Goal: Task Accomplishment & Management: Manage account settings

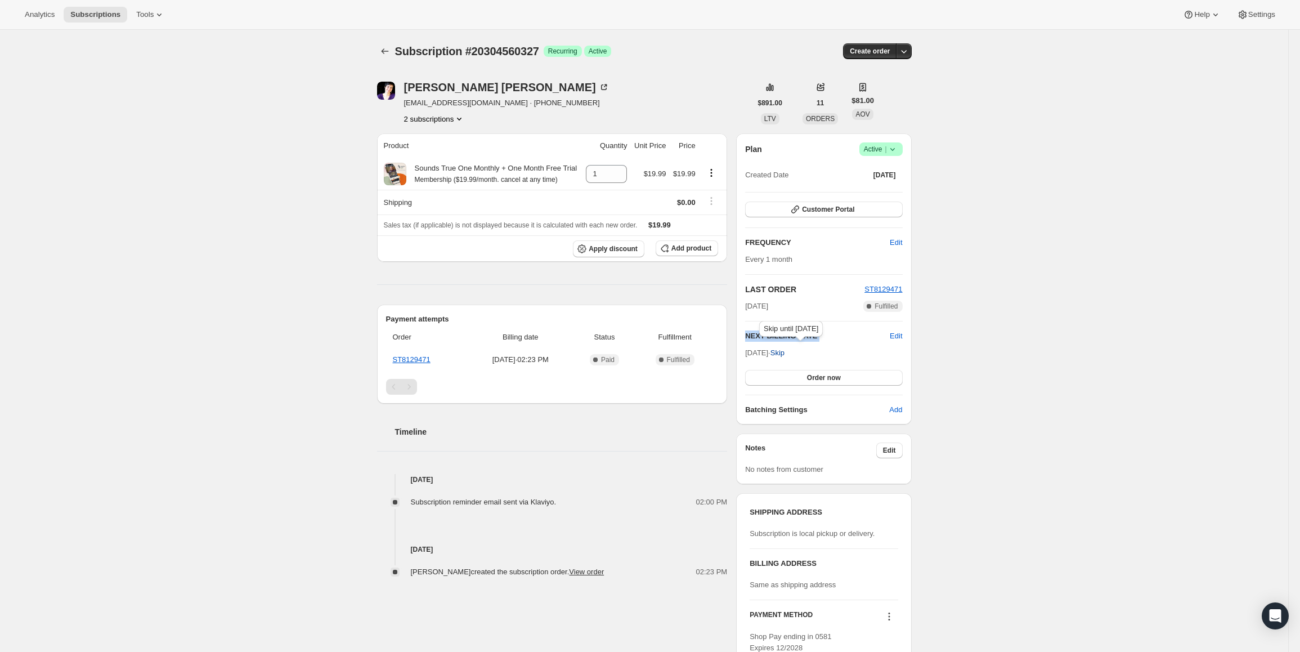
drag, startPoint x: 749, startPoint y: 350, endPoint x: 789, endPoint y: 352, distance: 39.4
click at [785, 352] on span "Oct 18, 2025 · Skip" at bounding box center [764, 352] width 39 height 8
copy div "NEXT BILLING DATE Edit"
click at [875, 149] on span "Active |" at bounding box center [881, 149] width 34 height 11
click at [871, 167] on span "Pause subscription" at bounding box center [884, 171] width 62 height 8
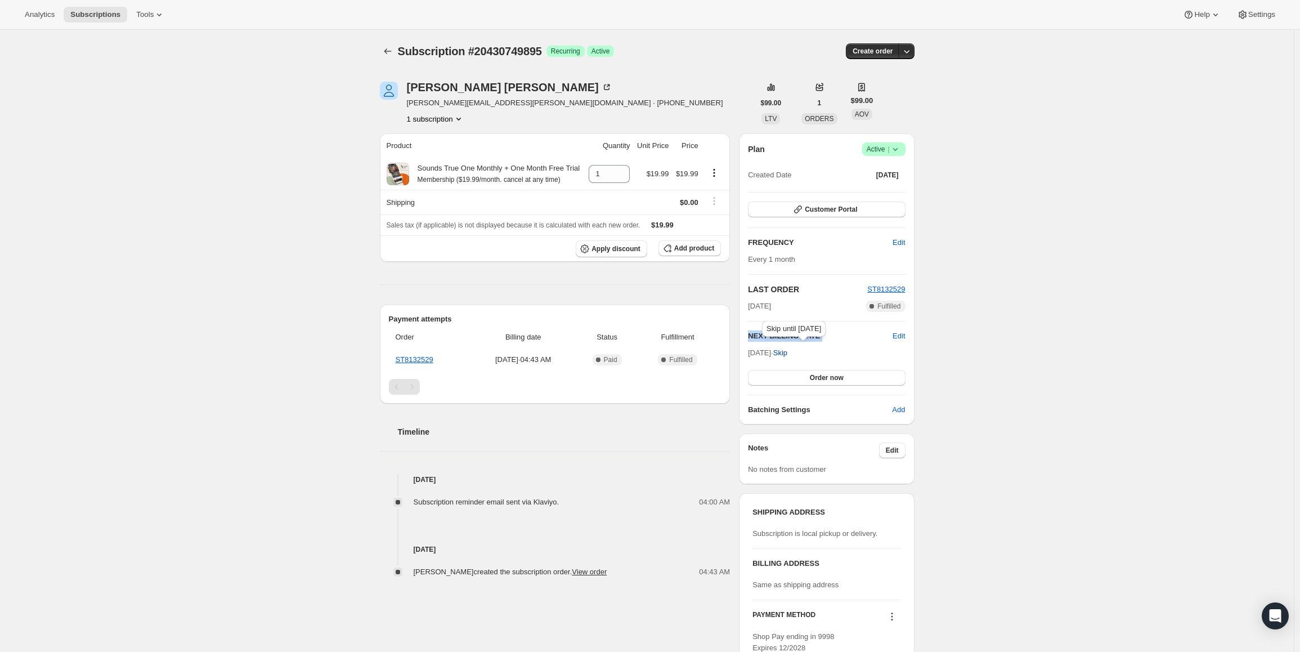
drag, startPoint x: 754, startPoint y: 353, endPoint x: 791, endPoint y: 355, distance: 37.2
click at [787, 355] on span "Oct 25, 2025 · Skip" at bounding box center [767, 352] width 39 height 8
copy div "NEXT BILLING DATE Edit"
click at [875, 148] on span "Active |" at bounding box center [884, 149] width 34 height 11
drag, startPoint x: 873, startPoint y: 171, endPoint x: 859, endPoint y: 171, distance: 13.5
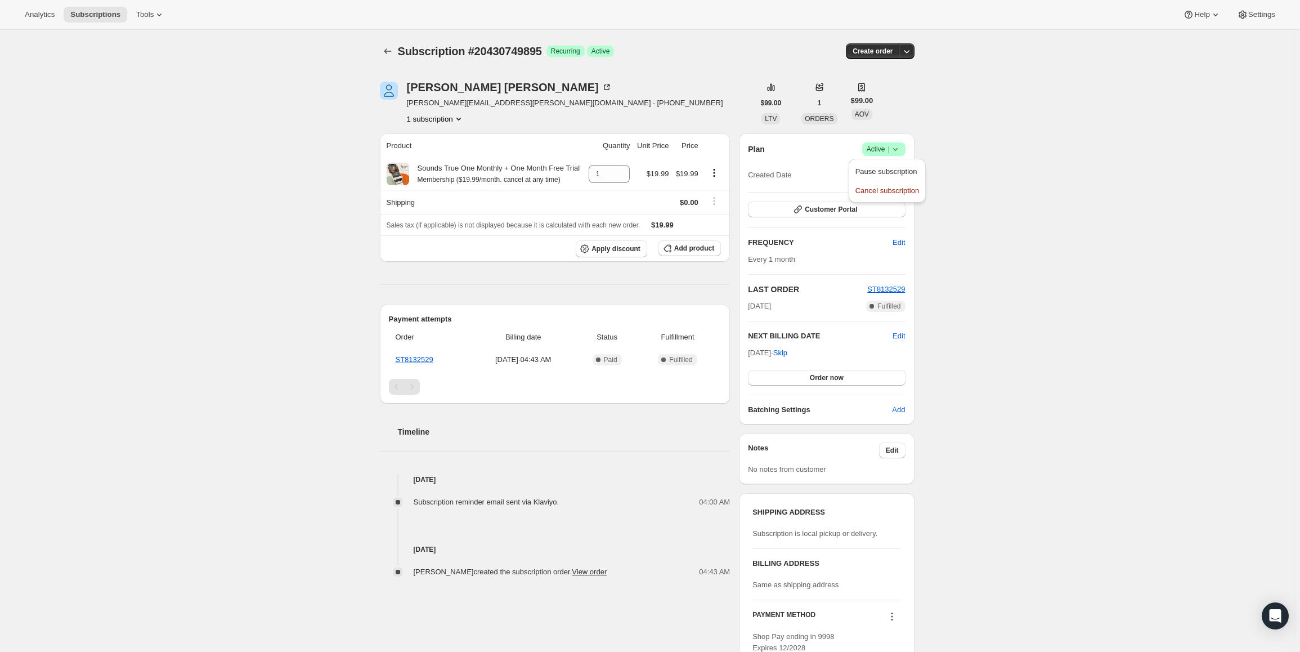
click at [872, 171] on span "Pause subscription" at bounding box center [886, 171] width 62 height 8
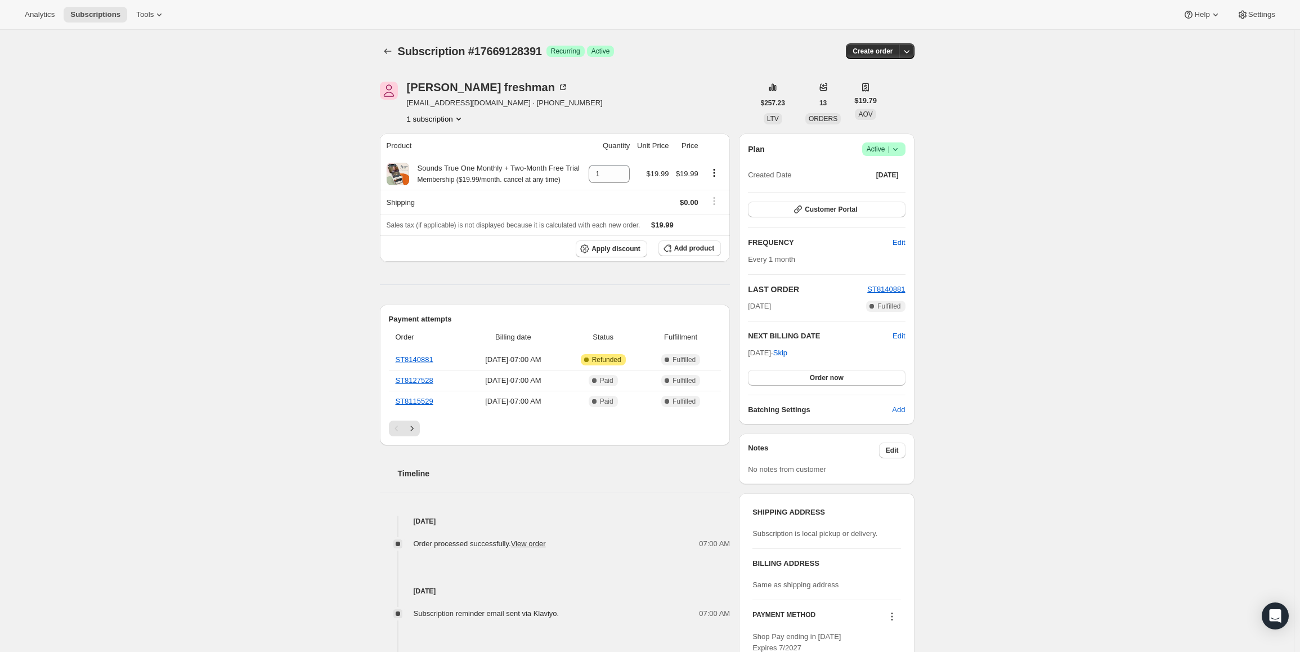
click at [879, 154] on span "Active |" at bounding box center [884, 149] width 34 height 11
click at [867, 191] on span "Cancel subscription" at bounding box center [887, 190] width 64 height 8
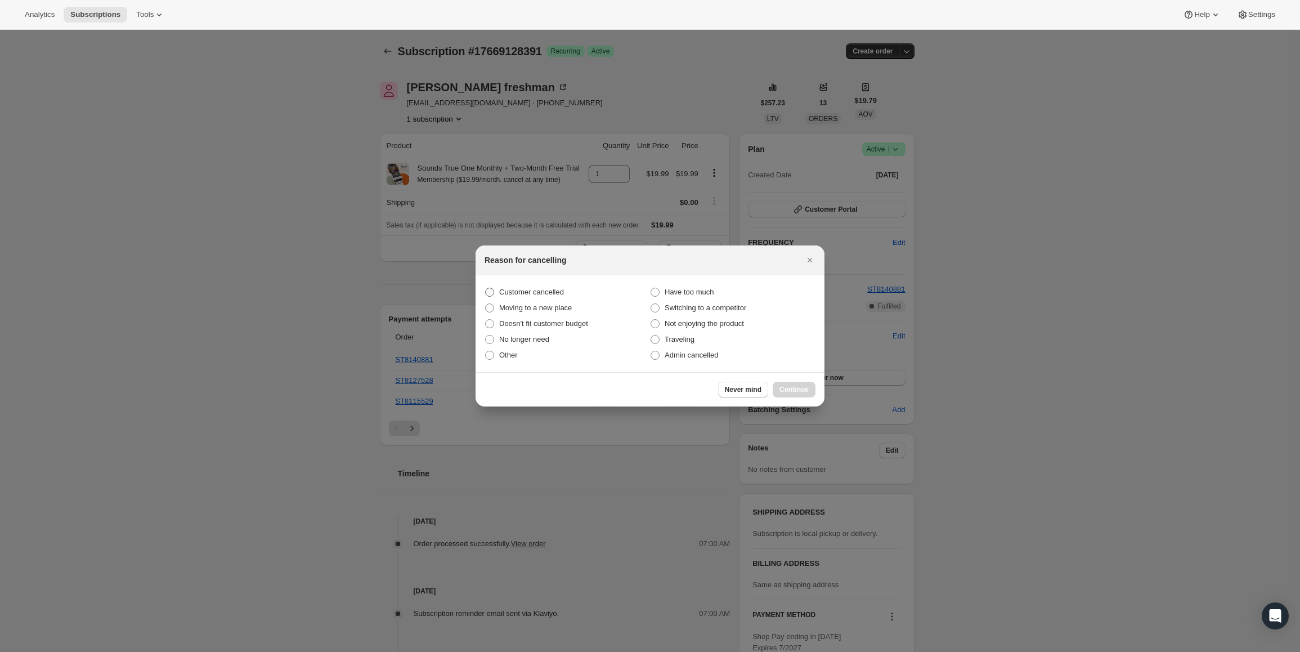
click at [513, 288] on span "Customer cancelled" at bounding box center [531, 292] width 65 height 8
click at [486, 288] on input "Customer cancelled" at bounding box center [485, 288] width 1 height 1
radio input "true"
click at [795, 393] on span "Continue" at bounding box center [794, 389] width 29 height 9
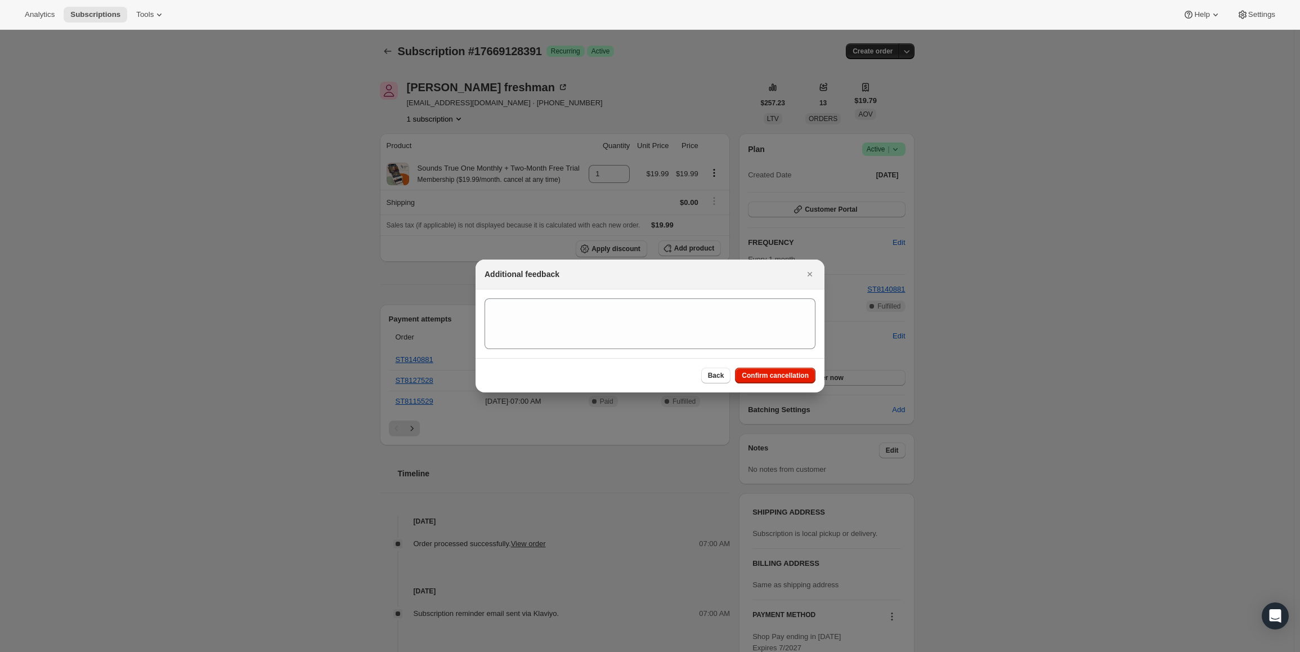
click at [795, 389] on div "Back Confirm cancellation" at bounding box center [650, 375] width 349 height 34
click at [794, 379] on span "Confirm cancellation" at bounding box center [775, 375] width 67 height 9
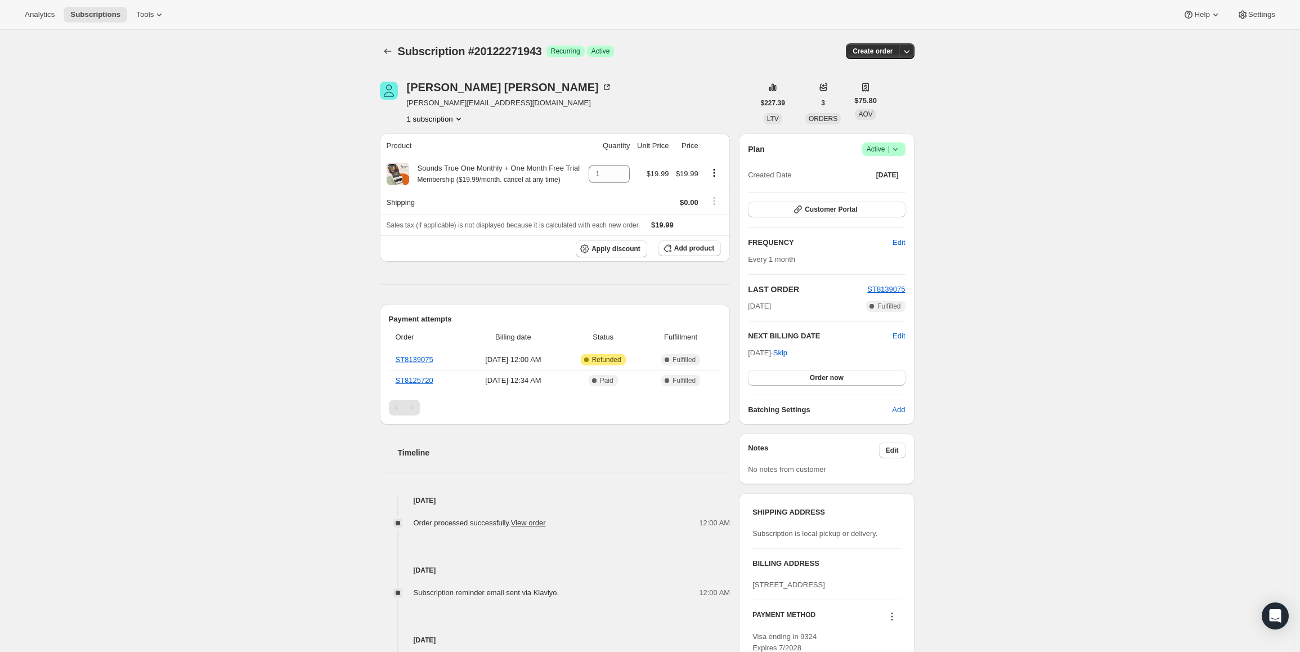
click at [889, 150] on span "|" at bounding box center [889, 149] width 2 height 9
click at [888, 190] on span "Cancel subscription" at bounding box center [887, 190] width 64 height 8
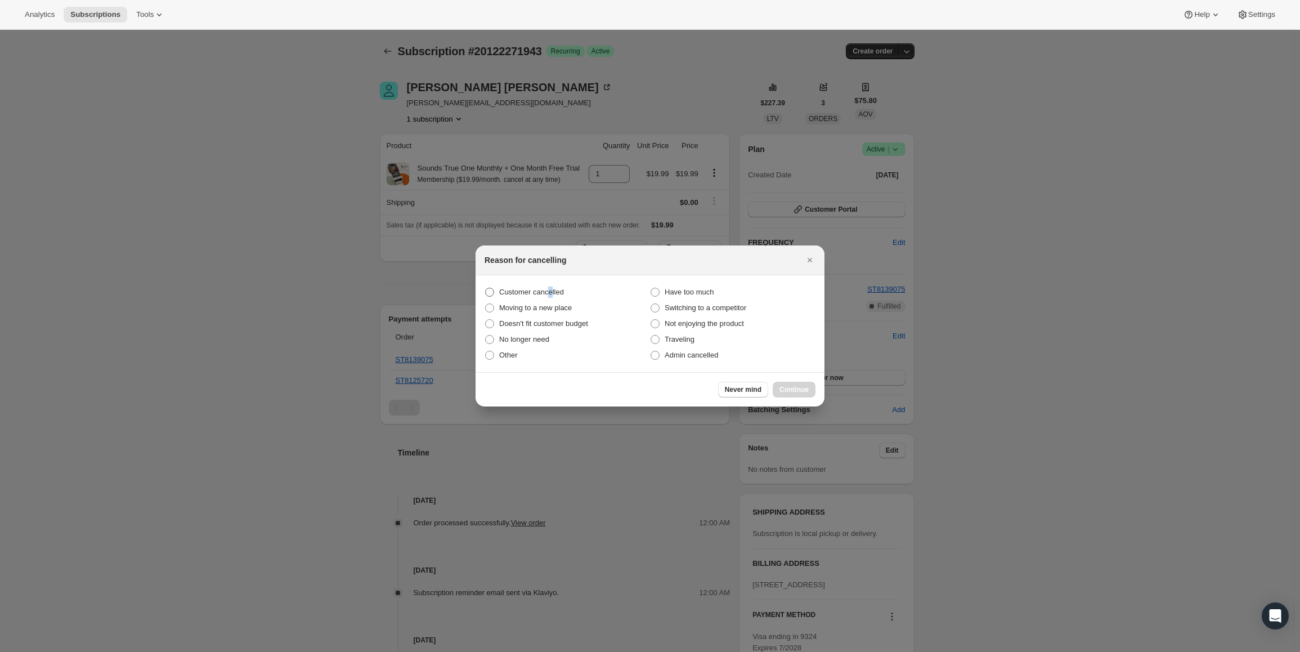
click at [549, 294] on span "Customer cancelled" at bounding box center [531, 292] width 65 height 8
click at [531, 290] on span "Customer cancelled" at bounding box center [531, 292] width 65 height 8
click at [486, 288] on input "Customer cancelled" at bounding box center [485, 288] width 1 height 1
radio input "true"
click at [780, 389] on button "Continue" at bounding box center [794, 390] width 43 height 16
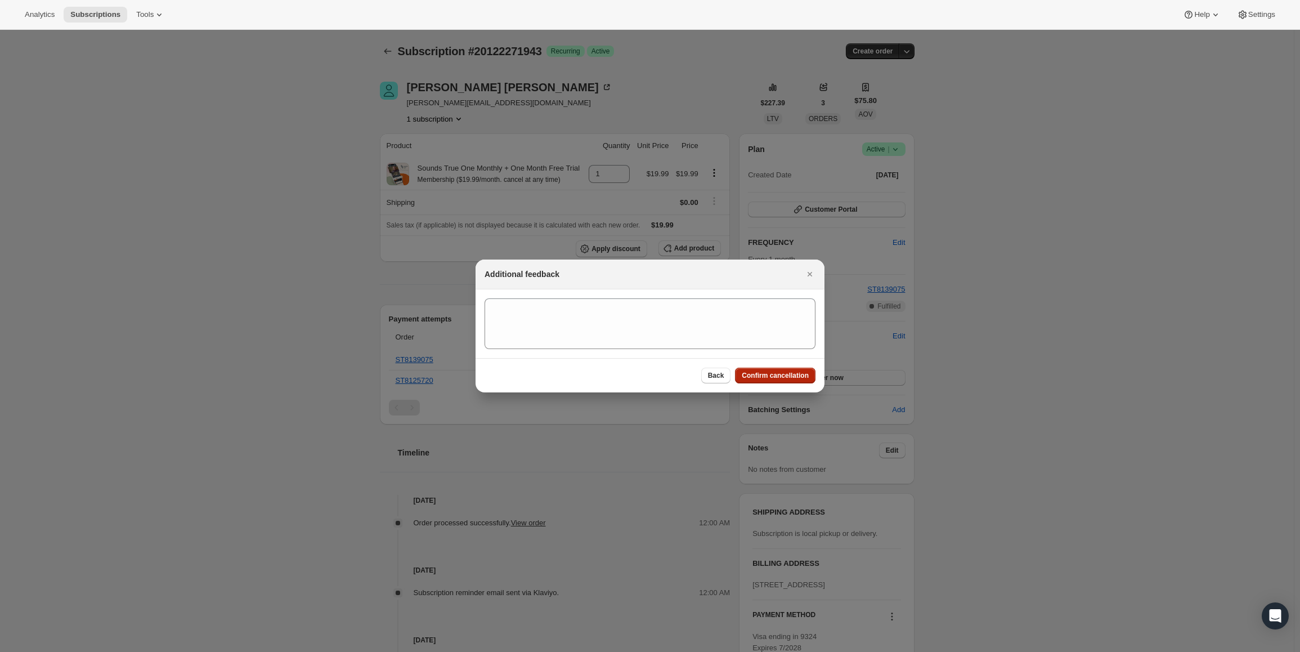
click at [781, 378] on span "Confirm cancellation" at bounding box center [775, 375] width 67 height 9
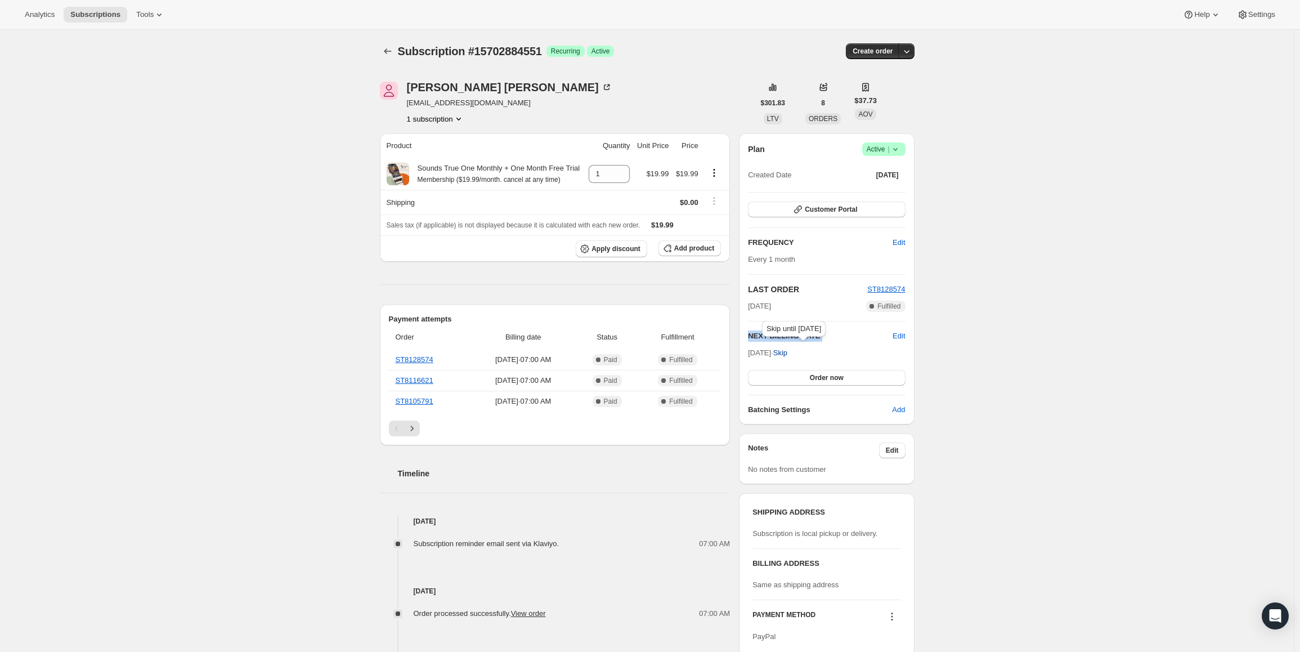
drag, startPoint x: 752, startPoint y: 355, endPoint x: 791, endPoint y: 351, distance: 38.5
click at [787, 351] on span "[DATE] · Skip" at bounding box center [767, 352] width 39 height 8
copy div "NEXT BILLING DATE Edit"
click at [877, 140] on div "Plan Success Active | Created Date [DATE] Customer Portal FREQUENCY Edit Every …" at bounding box center [826, 278] width 175 height 291
click at [880, 151] on span "Active |" at bounding box center [884, 149] width 34 height 11
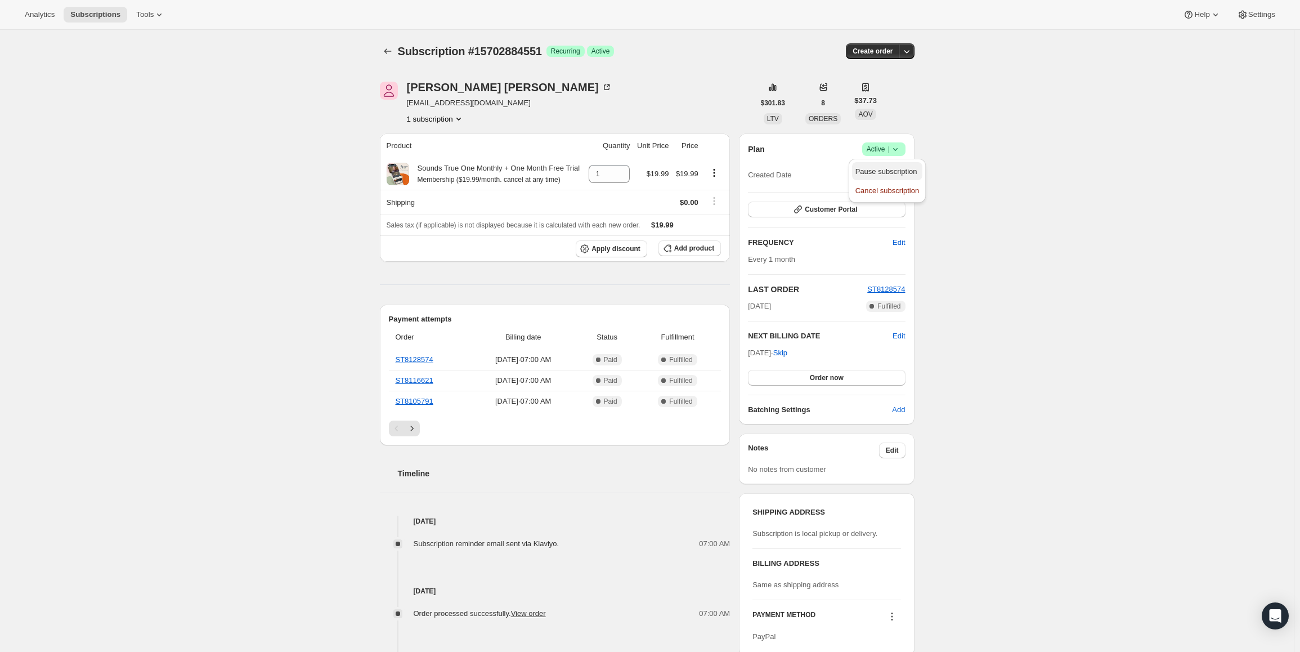
click at [878, 170] on span "Pause subscription" at bounding box center [886, 171] width 62 height 8
